Goal: Task Accomplishment & Management: Manage account settings

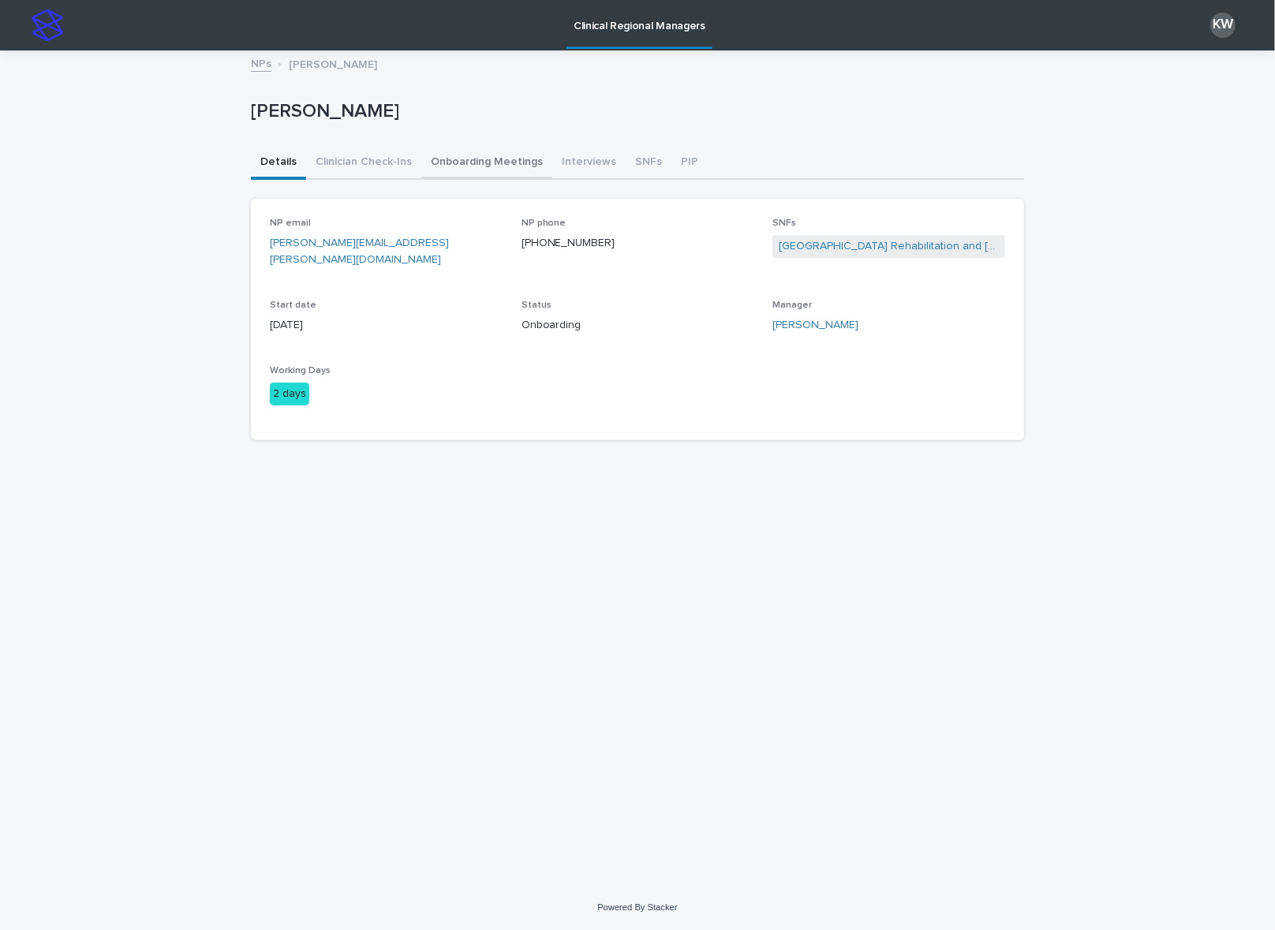
click at [480, 165] on button "Onboarding Meetings" at bounding box center [486, 163] width 131 height 33
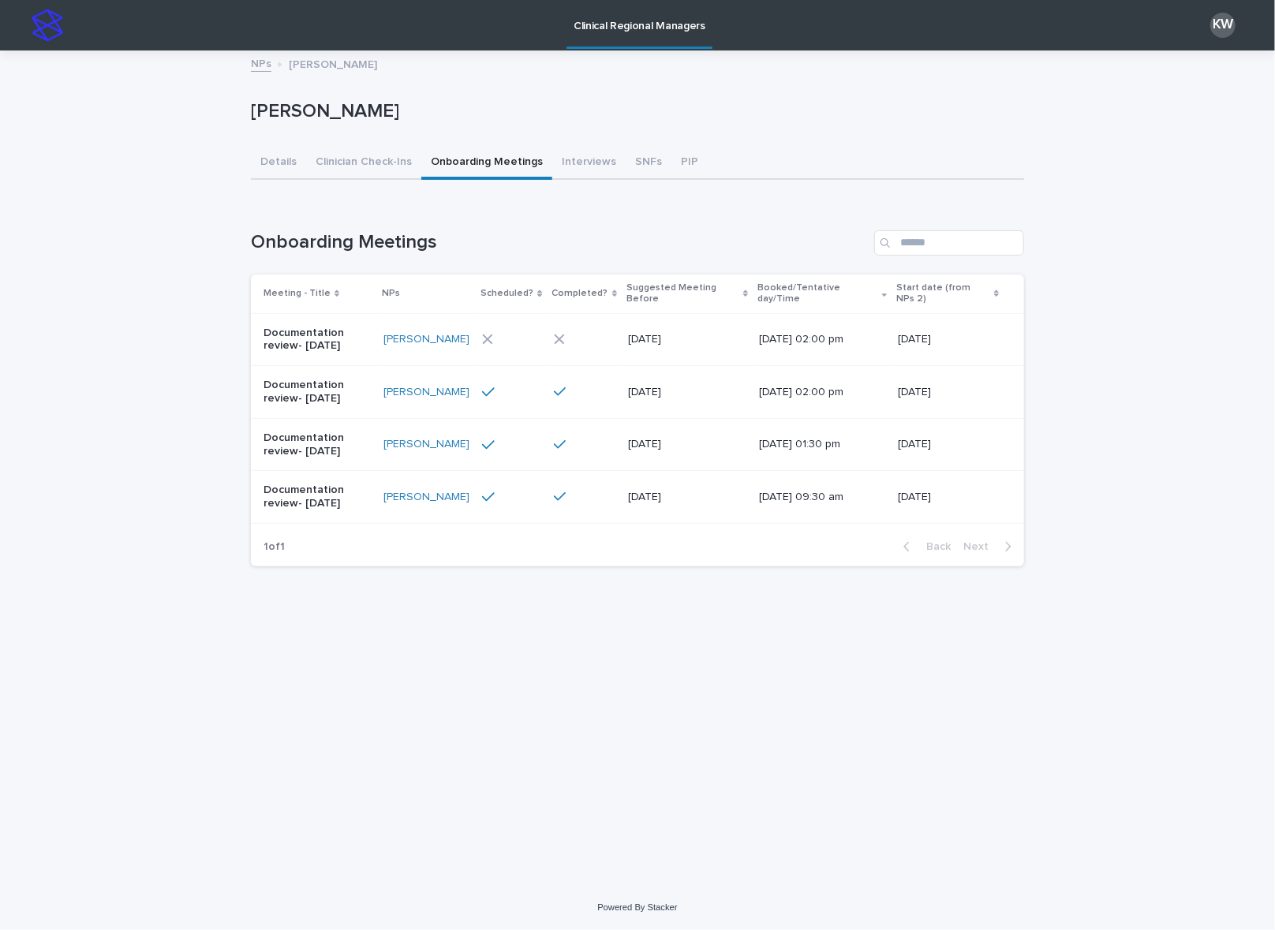
click at [525, 334] on div at bounding box center [510, 339] width 56 height 11
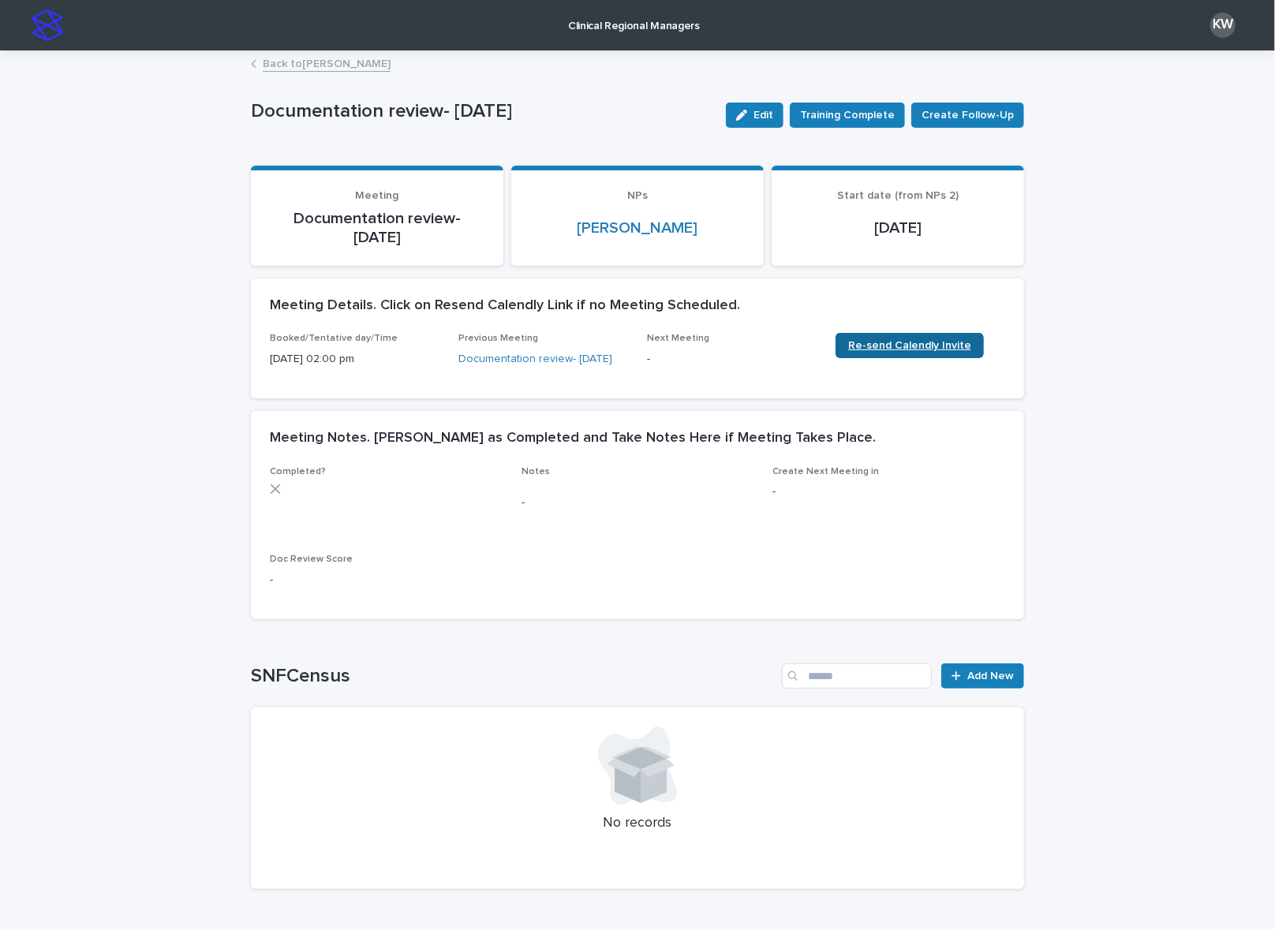
click at [923, 346] on span "Re-send Calendly Invite" at bounding box center [909, 345] width 123 height 11
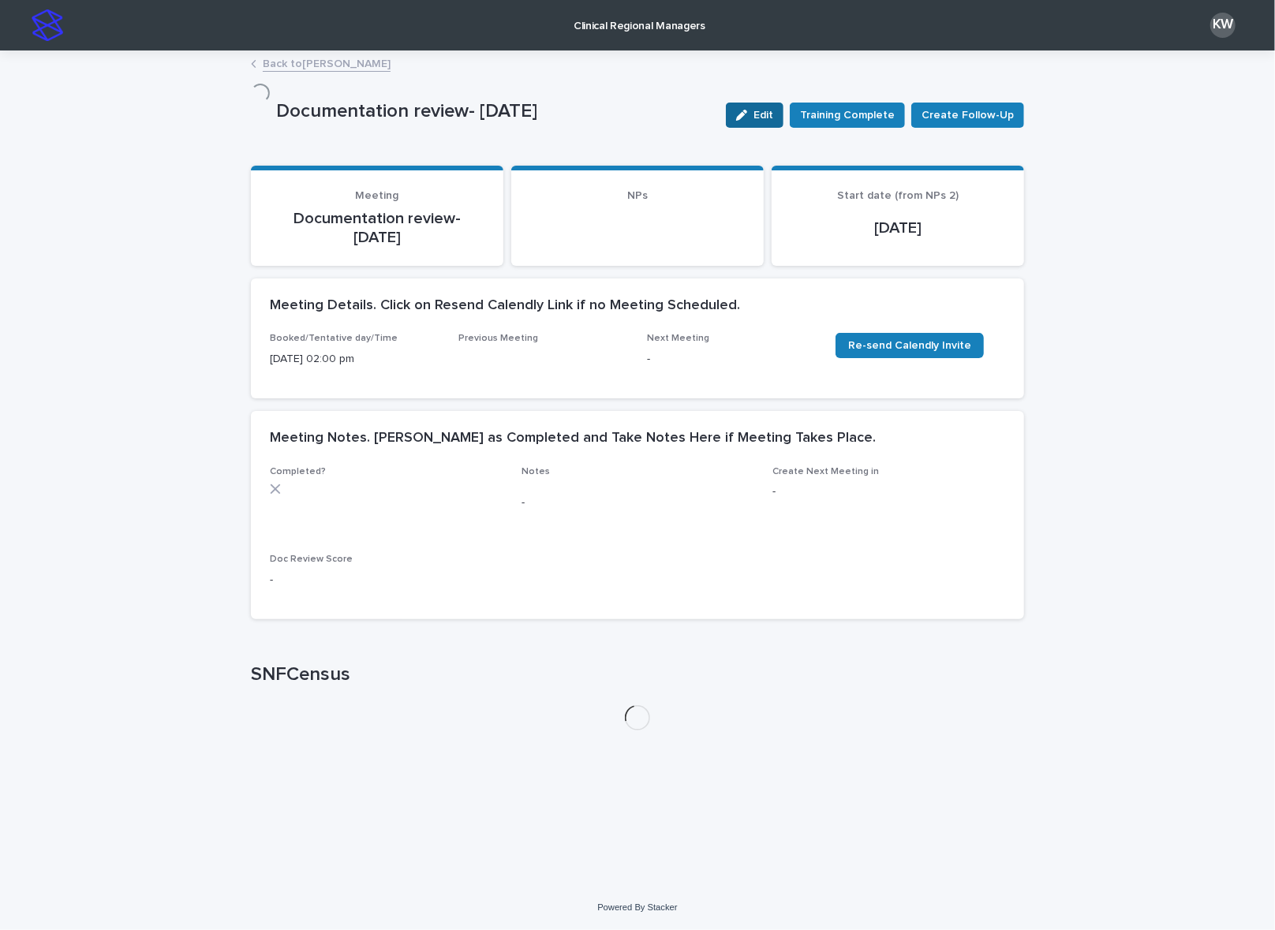
click at [753, 113] on div "button" at bounding box center [744, 115] width 17 height 11
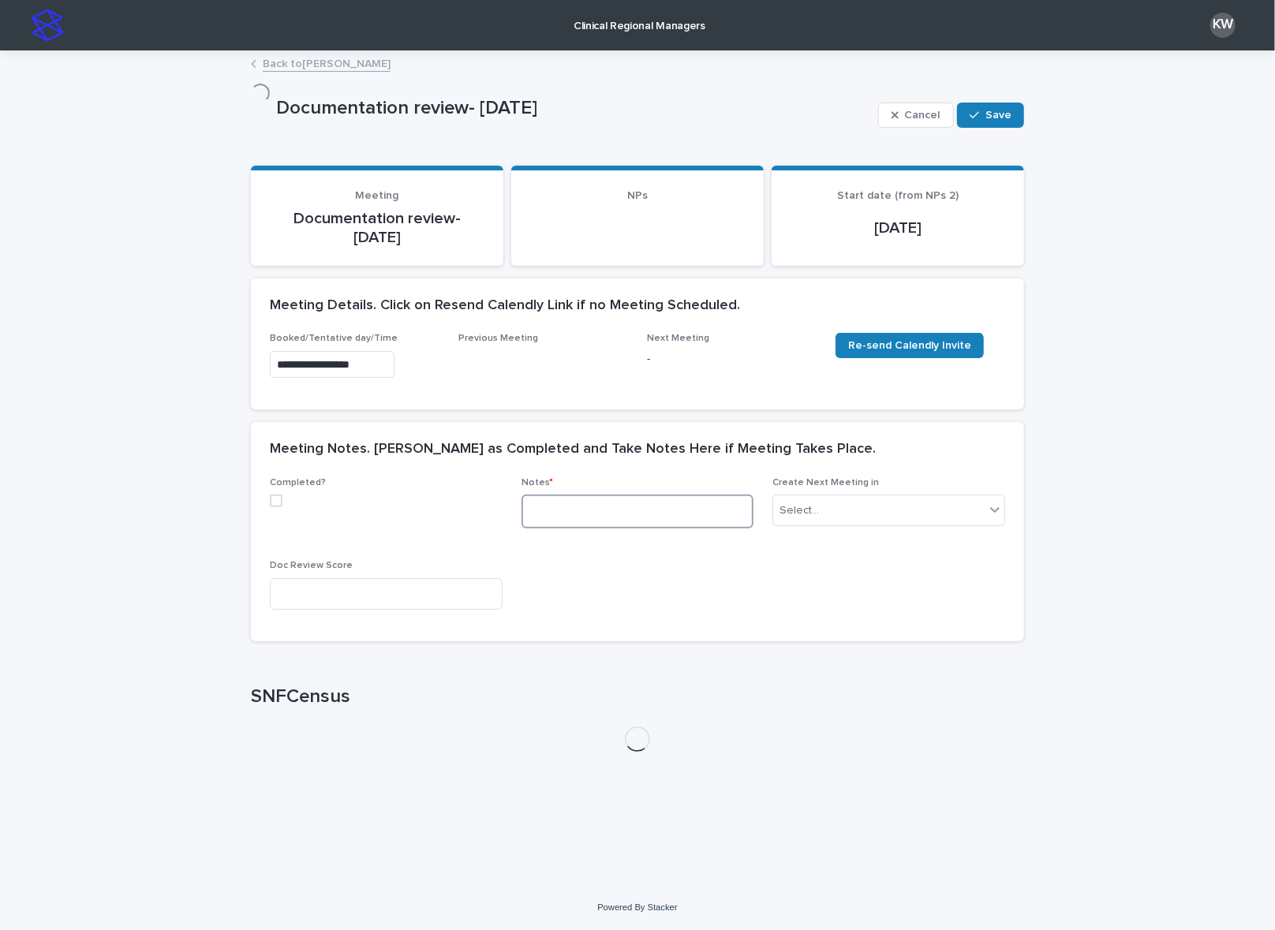
click at [536, 496] on textarea at bounding box center [637, 512] width 233 height 34
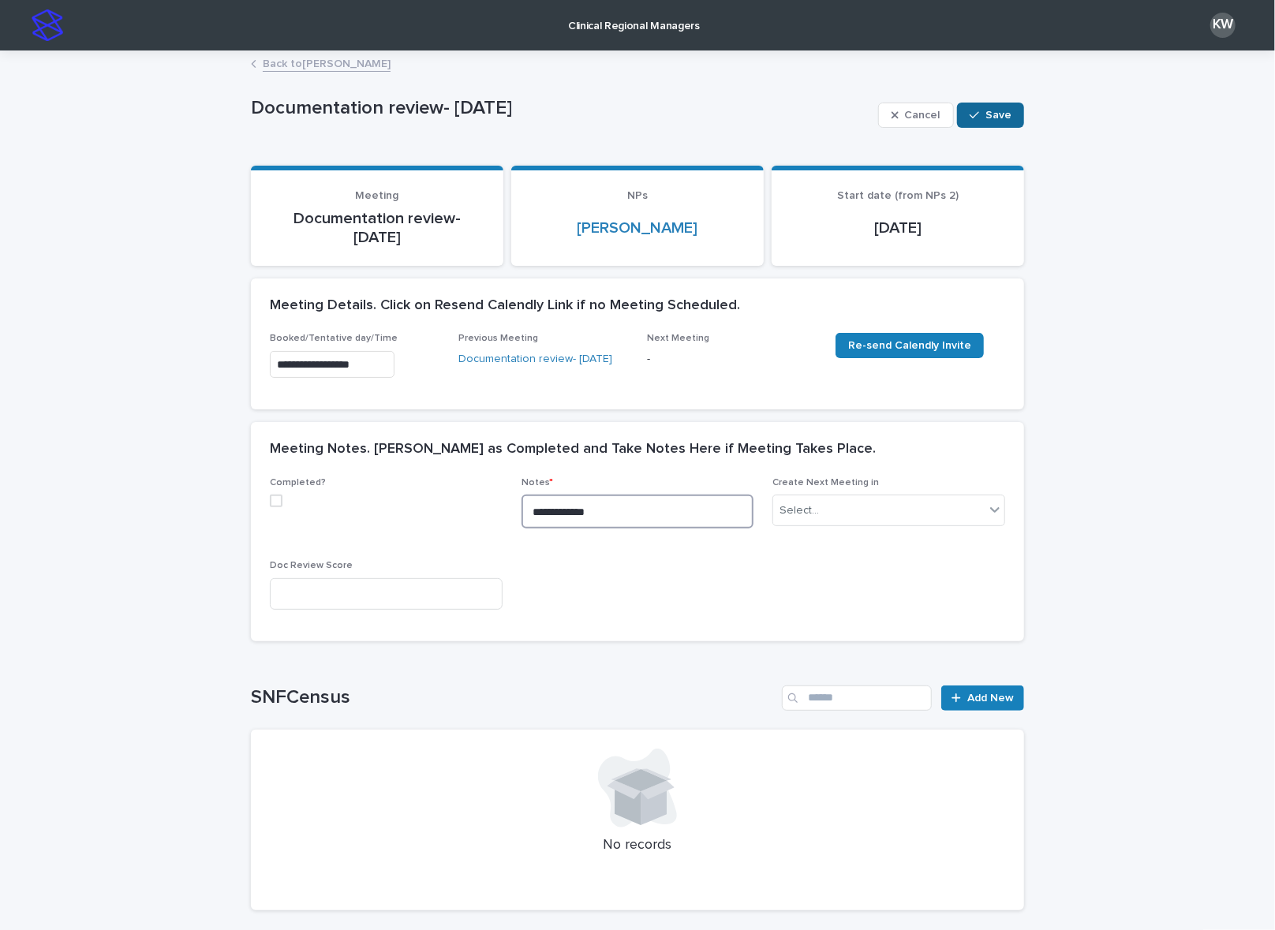
type textarea "**********"
click at [985, 113] on span "Save" at bounding box center [998, 115] width 26 height 11
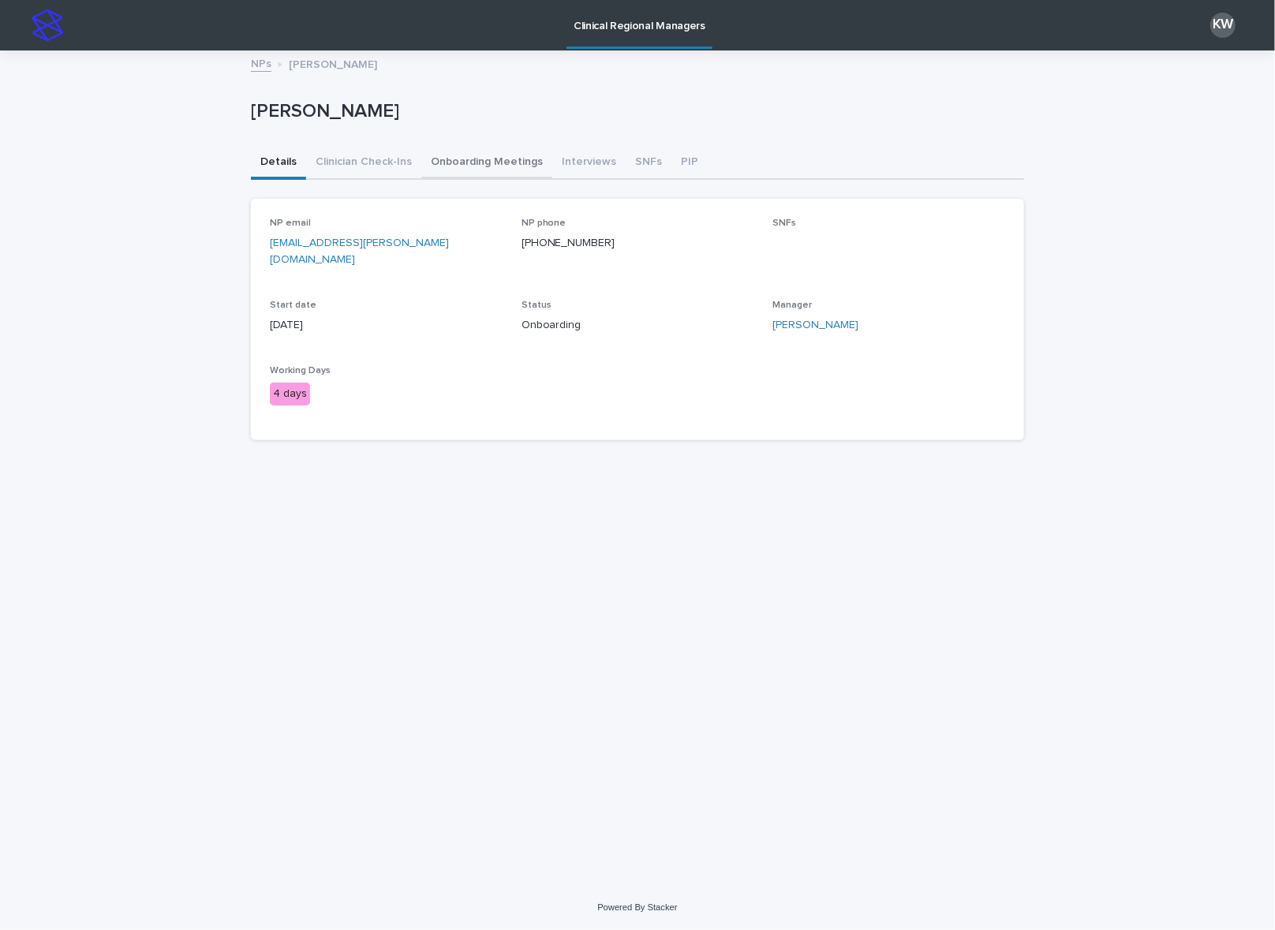
click at [482, 163] on button "Onboarding Meetings" at bounding box center [486, 163] width 131 height 33
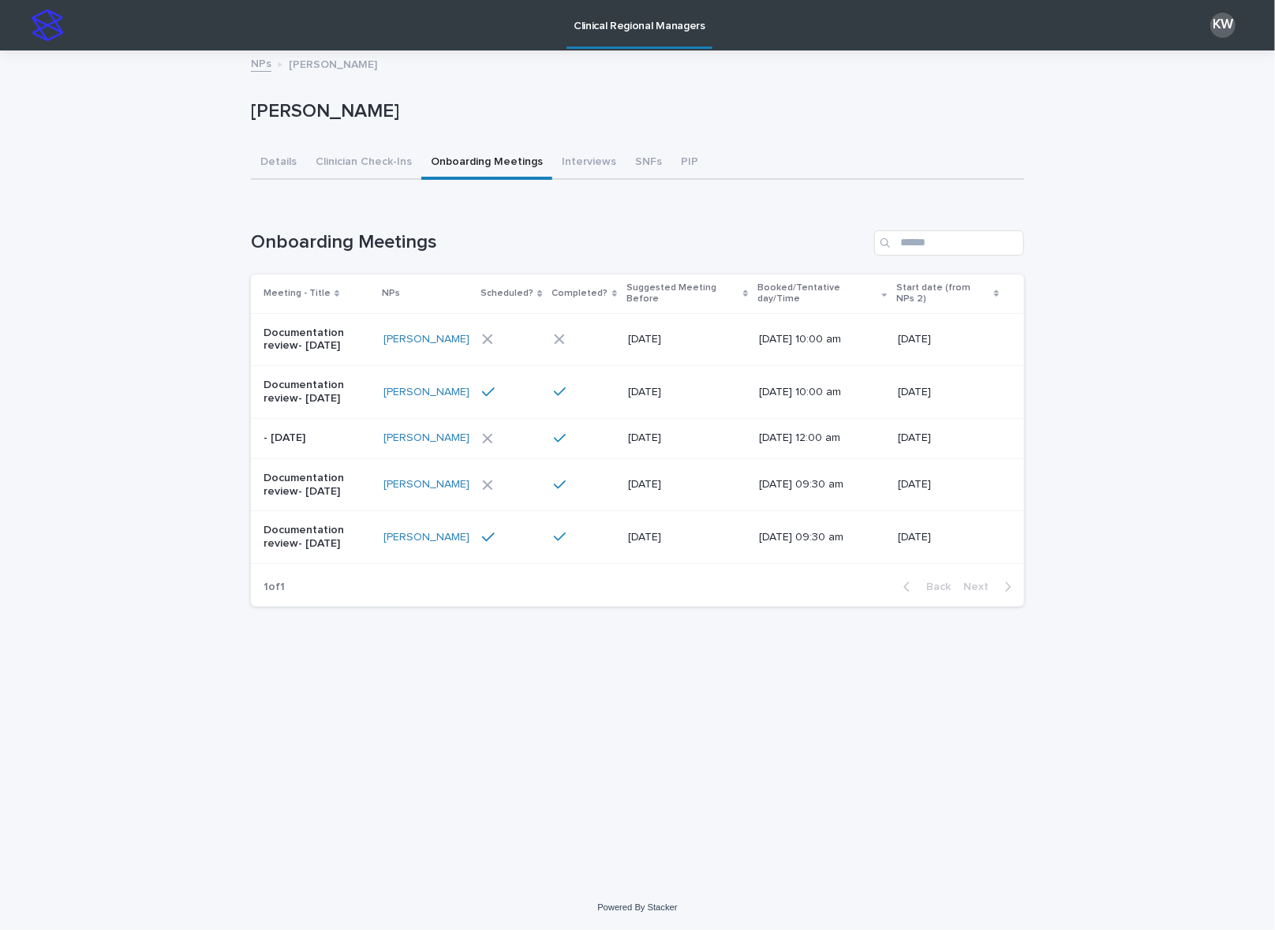
click at [514, 530] on div at bounding box center [510, 537] width 56 height 14
click at [510, 480] on div at bounding box center [510, 485] width 56 height 11
click at [521, 433] on div at bounding box center [510, 438] width 56 height 11
click at [521, 385] on div at bounding box center [510, 392] width 56 height 14
click at [518, 334] on div at bounding box center [510, 339] width 56 height 11
